Goal: Information Seeking & Learning: Learn about a topic

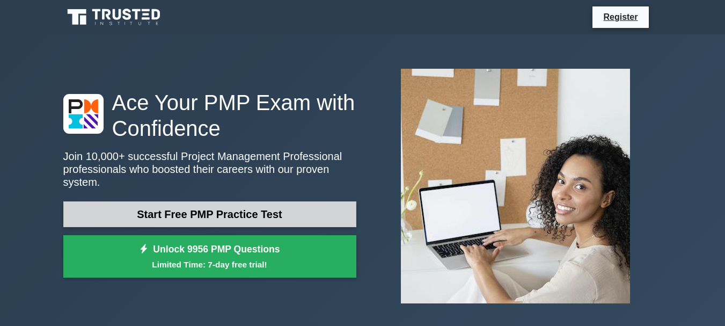
click at [249, 213] on link "Start Free PMP Practice Test" at bounding box center [209, 214] width 293 height 26
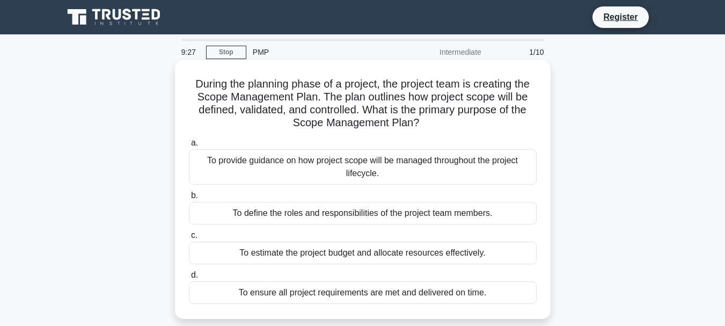
scroll to position [54, 0]
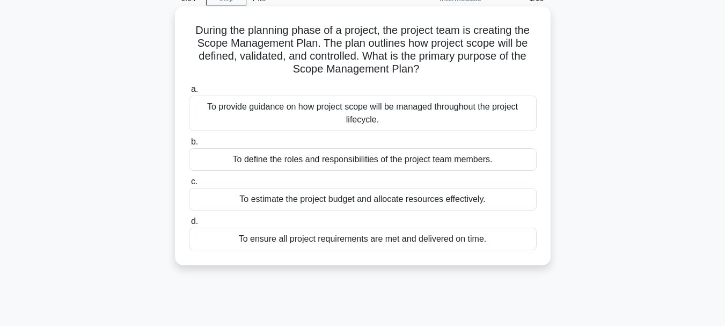
click at [391, 113] on div "To provide guidance on how project scope will be managed throughout the project…" at bounding box center [363, 112] width 348 height 35
click at [189, 93] on input "a. To provide guidance on how project scope will be managed throughout the proj…" at bounding box center [189, 89] width 0 height 7
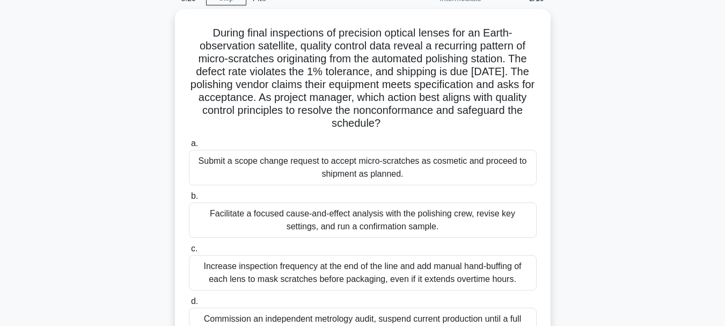
scroll to position [107, 0]
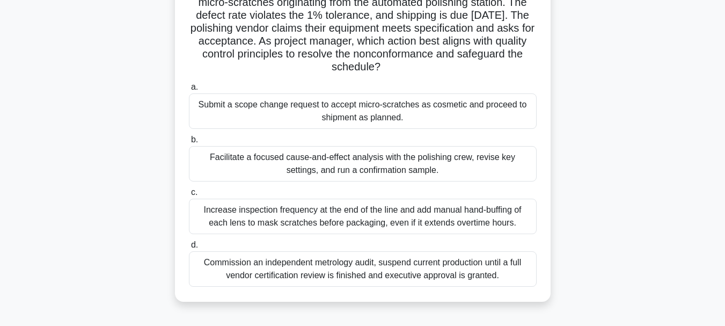
click at [387, 173] on div "Facilitate a focused cause-and-effect analysis with the polishing crew, revise …" at bounding box center [363, 163] width 348 height 35
click at [189, 143] on input "b. Facilitate a focused cause-and-effect analysis with the polishing crew, revi…" at bounding box center [189, 139] width 0 height 7
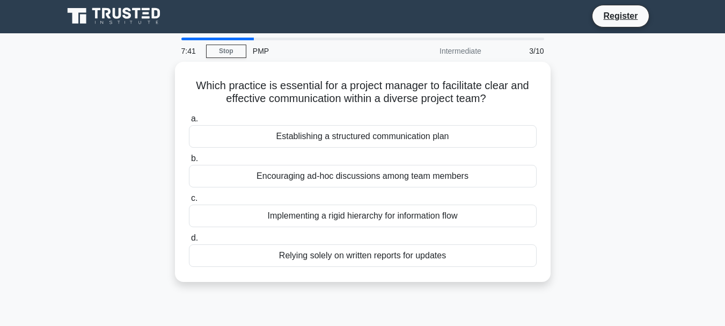
scroll to position [0, 0]
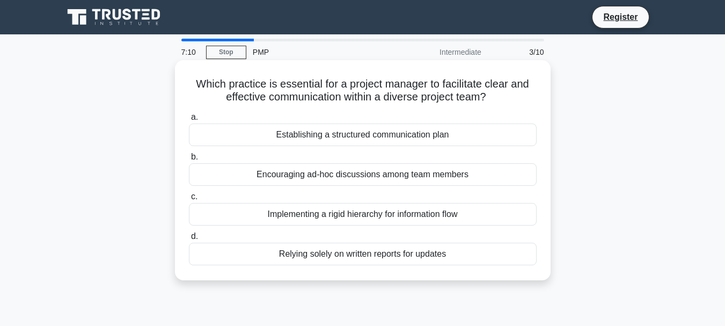
click at [404, 139] on div "Establishing a structured communication plan" at bounding box center [363, 134] width 348 height 23
click at [189, 121] on input "a. Establishing a structured communication plan" at bounding box center [189, 117] width 0 height 7
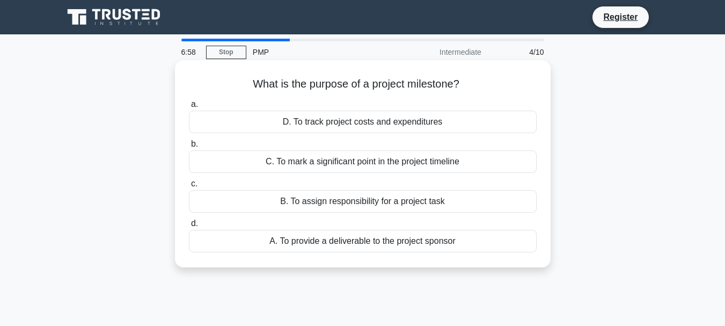
click at [372, 167] on div "C. To mark a significant point in the project timeline" at bounding box center [363, 161] width 348 height 23
click at [189, 148] on input "b. C. To mark a significant point in the project timeline" at bounding box center [189, 144] width 0 height 7
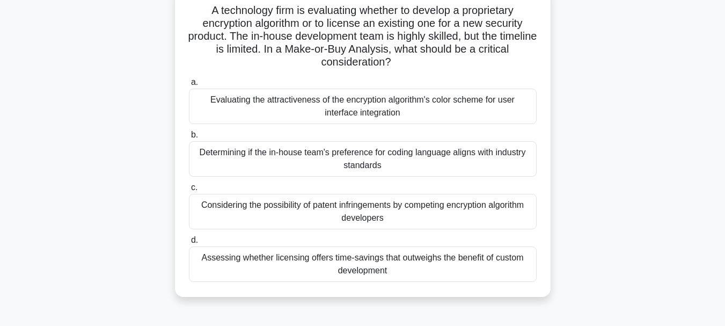
scroll to position [107, 0]
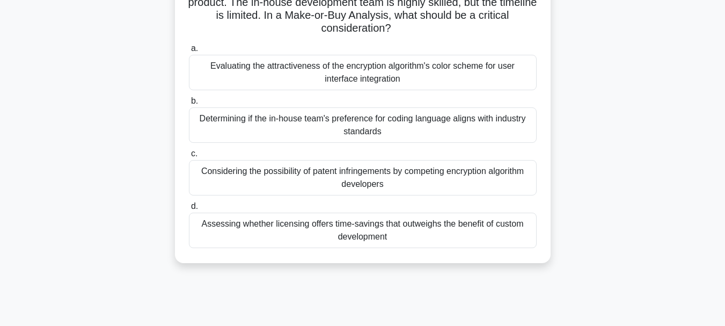
click at [383, 225] on div "Assessing whether licensing offers time-savings that outweighs the benefit of c…" at bounding box center [363, 229] width 348 height 35
click at [189, 210] on input "d. Assessing whether licensing offers time-savings that outweighs the benefit o…" at bounding box center [189, 206] width 0 height 7
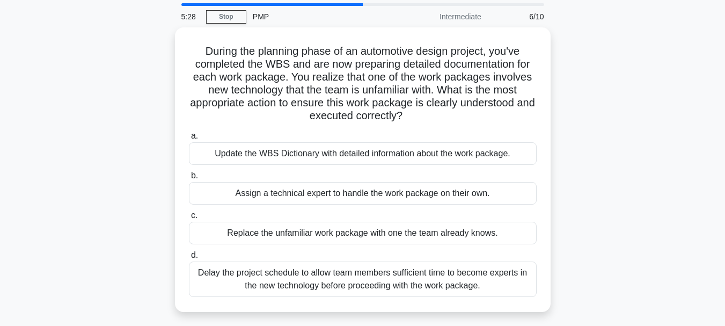
scroll to position [54, 0]
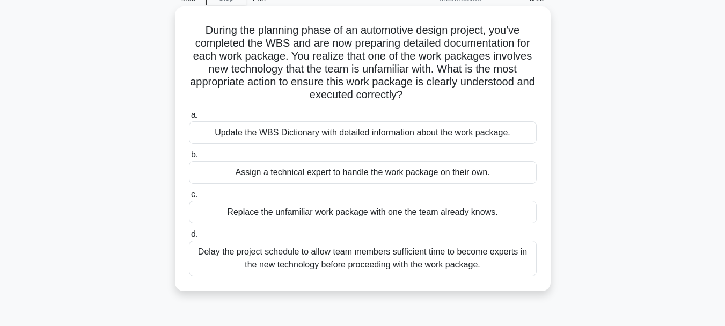
click at [447, 134] on div "Update the WBS Dictionary with detailed information about the work package." at bounding box center [363, 132] width 348 height 23
click at [189, 119] on input "a. Update the WBS Dictionary with detailed information about the work package." at bounding box center [189, 115] width 0 height 7
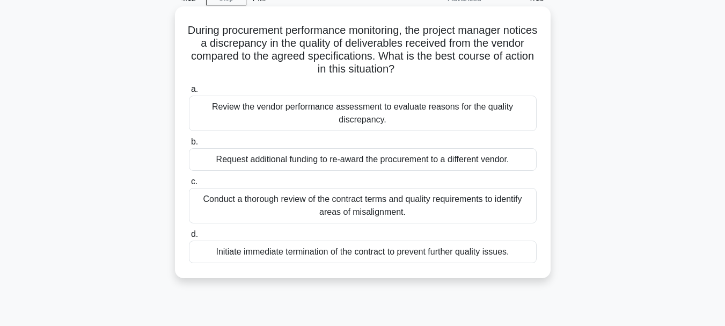
click at [382, 210] on div "Conduct a thorough review of the contract terms and quality requirements to ide…" at bounding box center [363, 205] width 348 height 35
click at [189, 185] on input "c. Conduct a thorough review of the contract terms and quality requirements to …" at bounding box center [189, 181] width 0 height 7
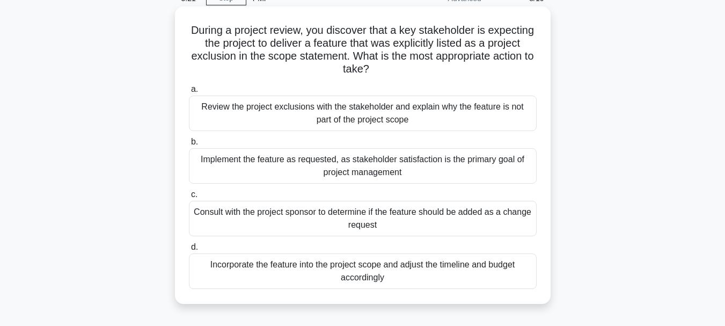
click at [381, 216] on div "Consult with the project sponsor to determine if the feature should be added as…" at bounding box center [363, 218] width 348 height 35
click at [189, 198] on input "c. Consult with the project sponsor to determine if the feature should be added…" at bounding box center [189, 194] width 0 height 7
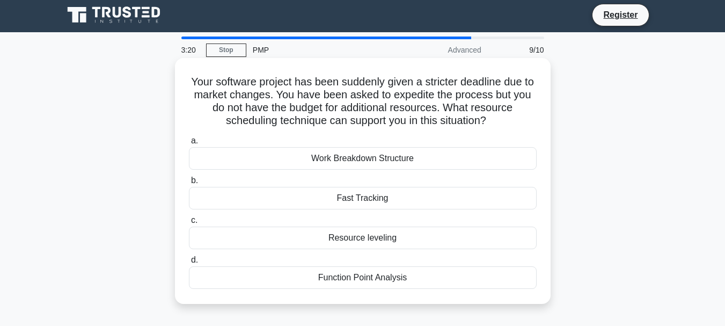
scroll to position [0, 0]
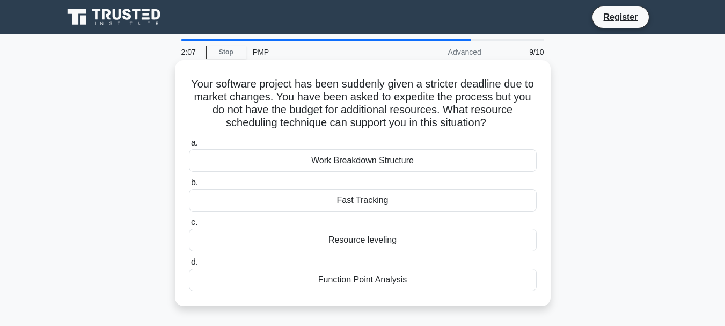
click at [344, 163] on div "Work Breakdown Structure" at bounding box center [363, 160] width 348 height 23
click at [189, 146] on input "a. Work Breakdown Structure" at bounding box center [189, 142] width 0 height 7
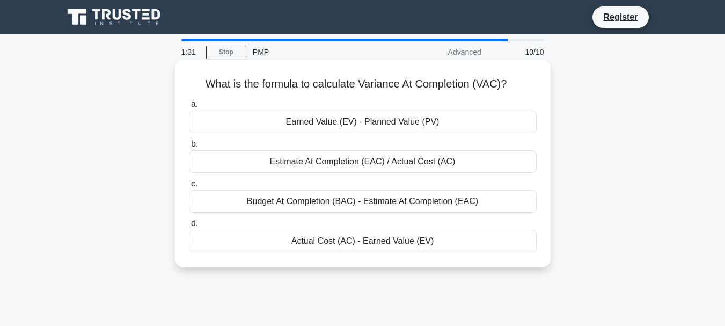
click at [361, 241] on div "Actual Cost (AC) - Earned Value (EV)" at bounding box center [363, 241] width 348 height 23
click at [189, 227] on input "d. Actual Cost (AC) - Earned Value (EV)" at bounding box center [189, 223] width 0 height 7
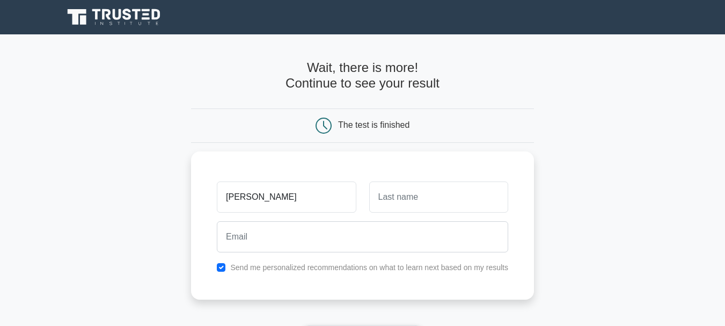
type input "Rajendra"
type input "Rawat"
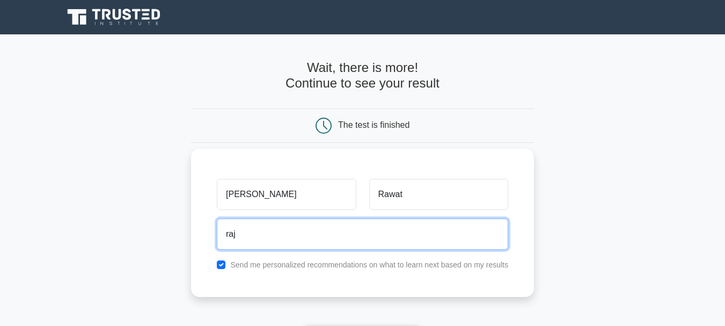
type input "rajsinghrawat@gmail.com"
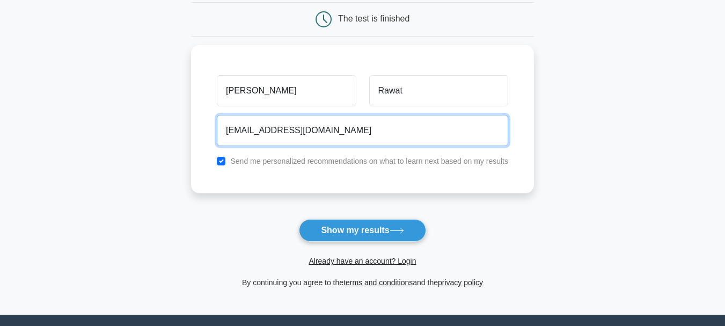
scroll to position [107, 0]
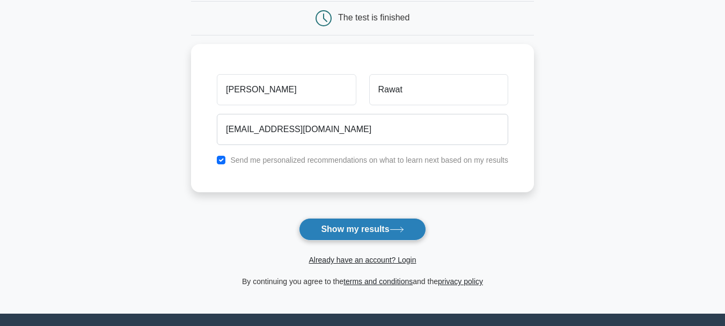
click at [349, 232] on button "Show my results" at bounding box center [362, 229] width 127 height 23
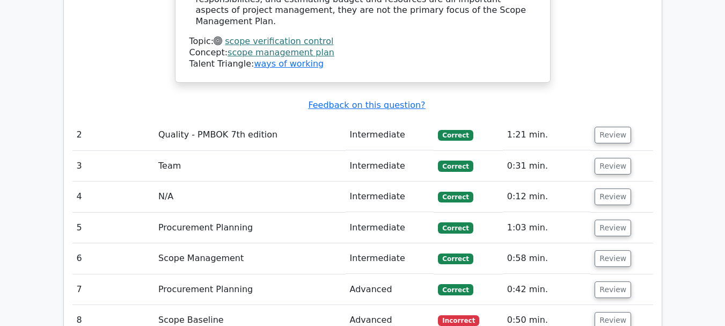
scroll to position [1449, 0]
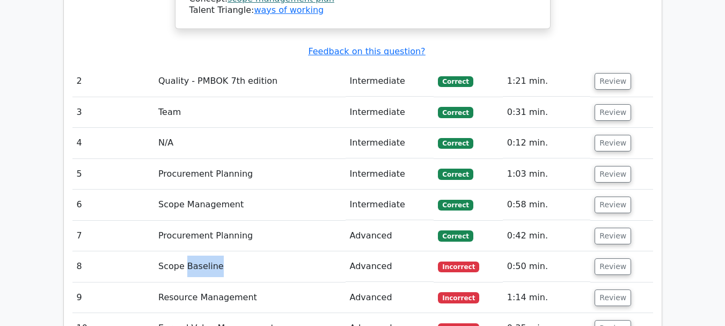
drag, startPoint x: 185, startPoint y: 196, endPoint x: 233, endPoint y: 190, distance: 48.7
click at [233, 251] on td "Scope Baseline" at bounding box center [250, 266] width 192 height 31
click at [617, 258] on button "Review" at bounding box center [612, 266] width 36 height 17
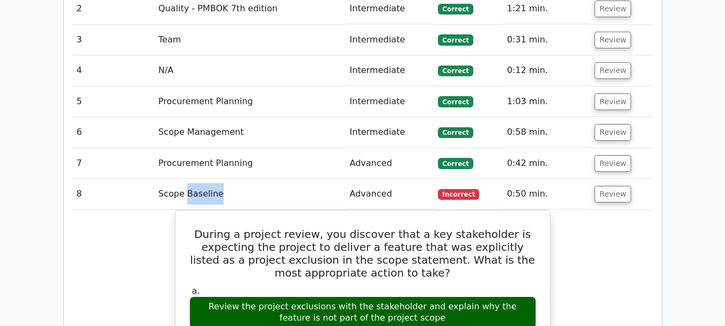
scroll to position [1502, 0]
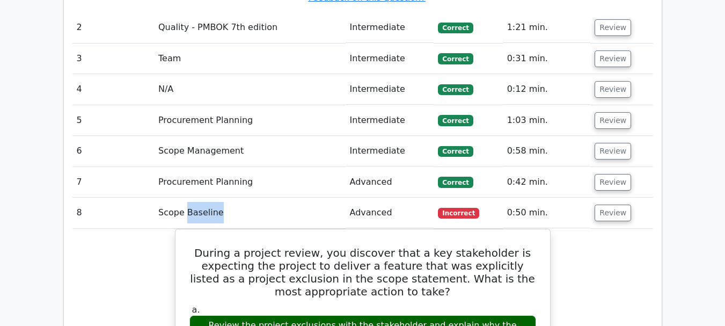
click at [280, 197] on td "Scope Baseline" at bounding box center [250, 212] width 192 height 31
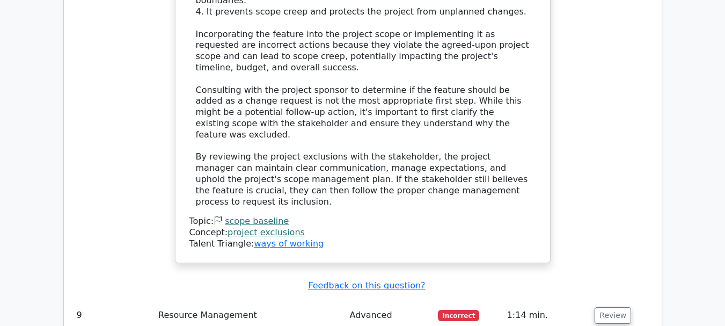
scroll to position [2146, 0]
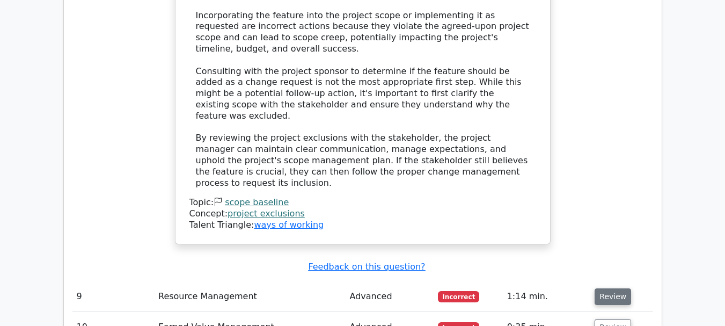
click at [615, 288] on button "Review" at bounding box center [612, 296] width 36 height 17
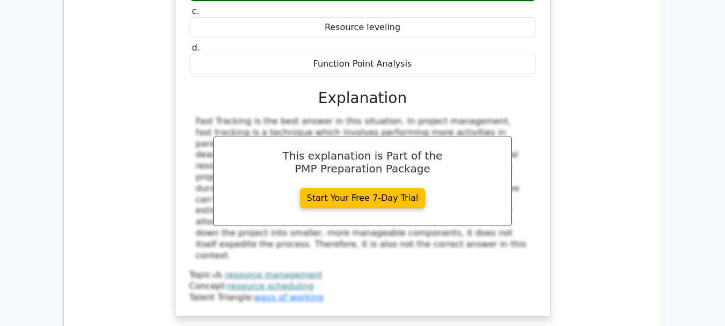
scroll to position [2629, 0]
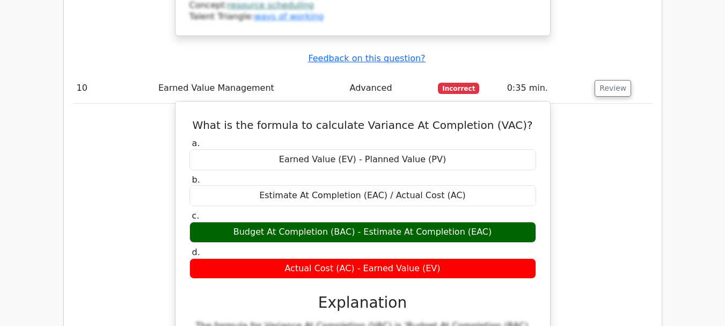
scroll to position [3004, 0]
